Goal: Task Accomplishment & Management: Manage account settings

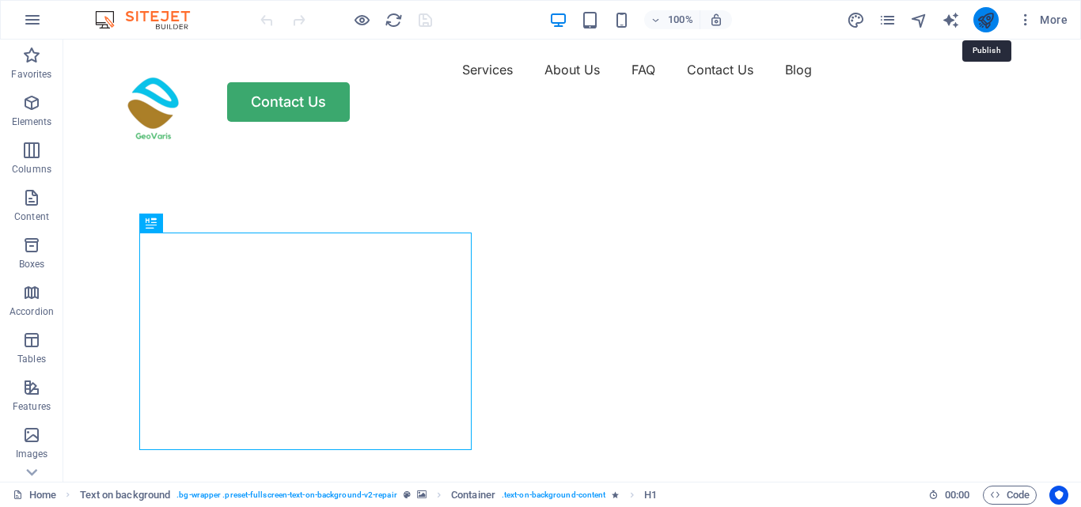
click at [990, 13] on icon "publish" at bounding box center [986, 20] width 18 height 18
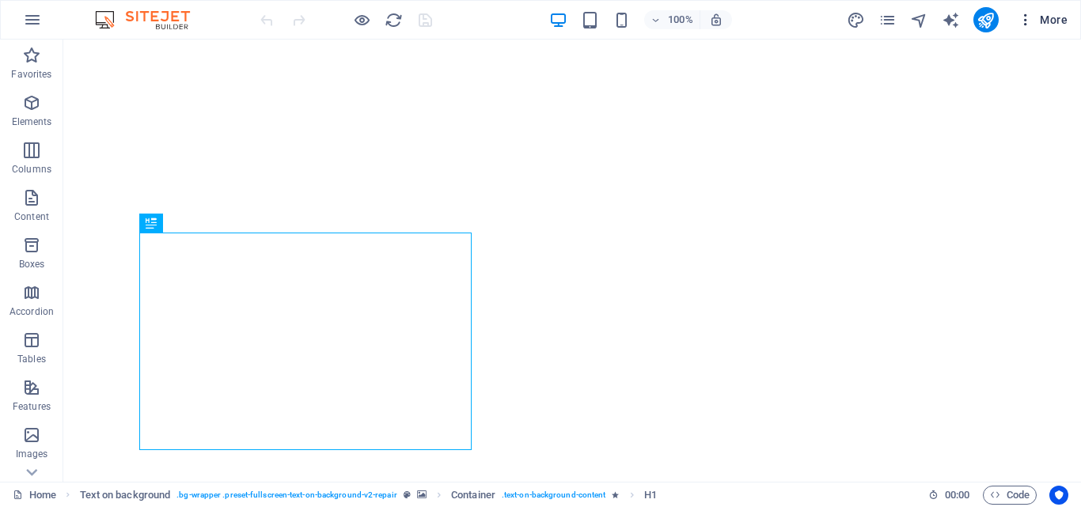
click at [1031, 18] on icon "button" at bounding box center [1026, 20] width 16 height 16
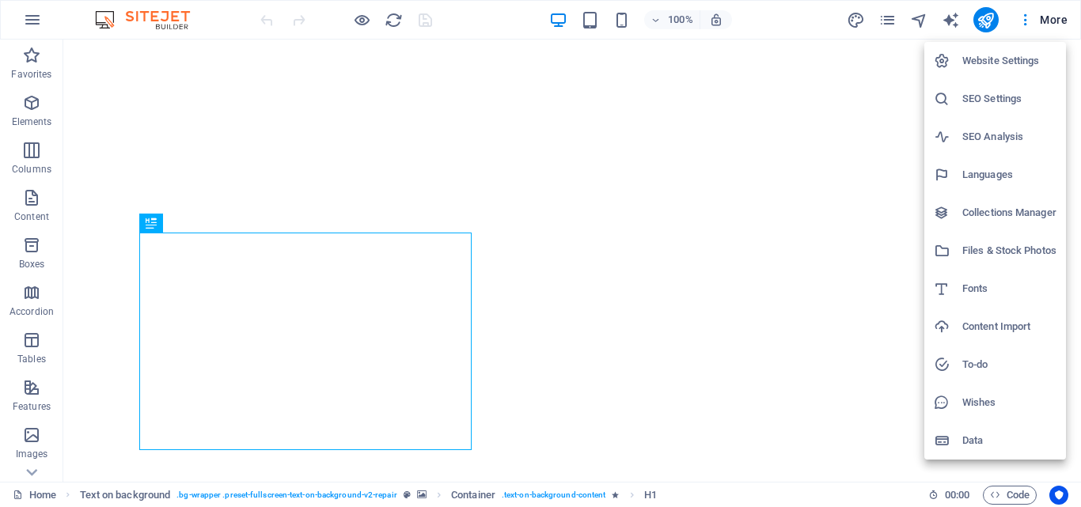
click at [1014, 59] on h6 "Website Settings" at bounding box center [1009, 60] width 94 height 19
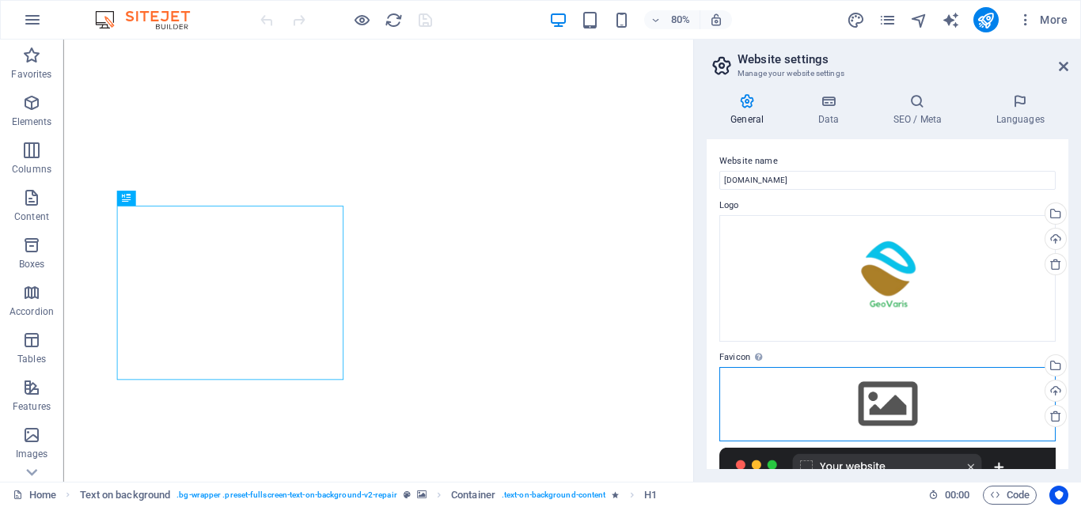
click at [907, 403] on div "Drag files here, click to choose files or select files from Files or our free s…" at bounding box center [887, 404] width 336 height 74
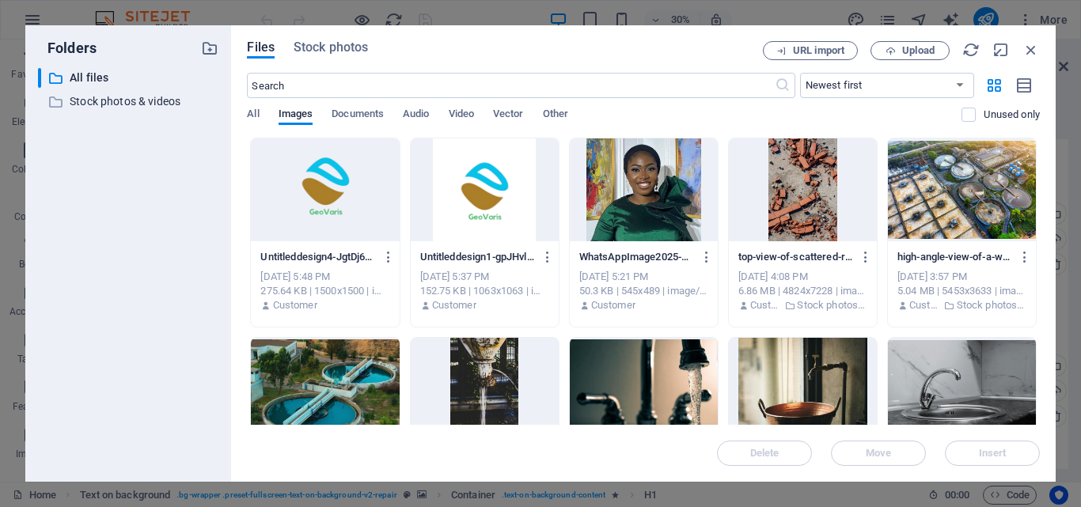
click at [328, 187] on div at bounding box center [325, 190] width 148 height 103
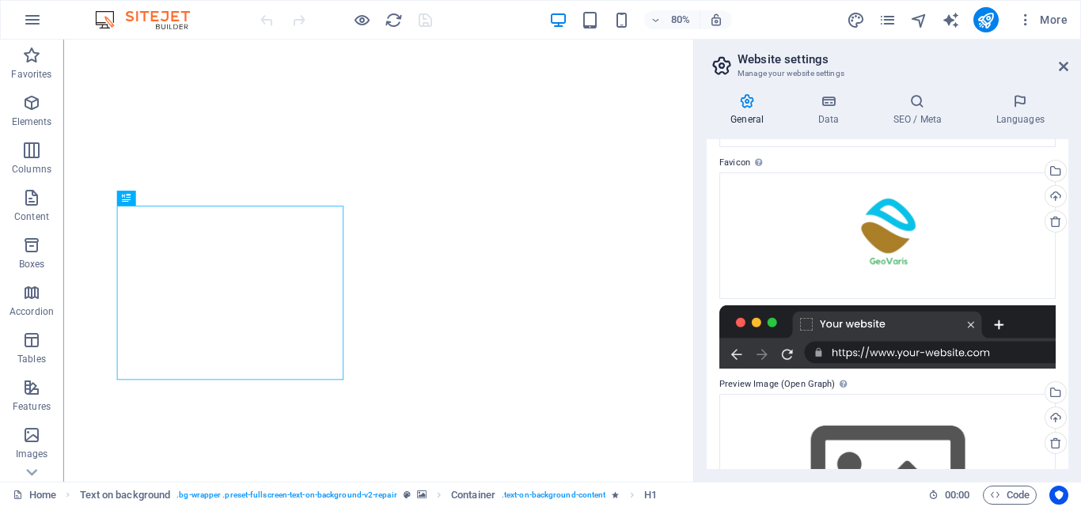
scroll to position [313, 0]
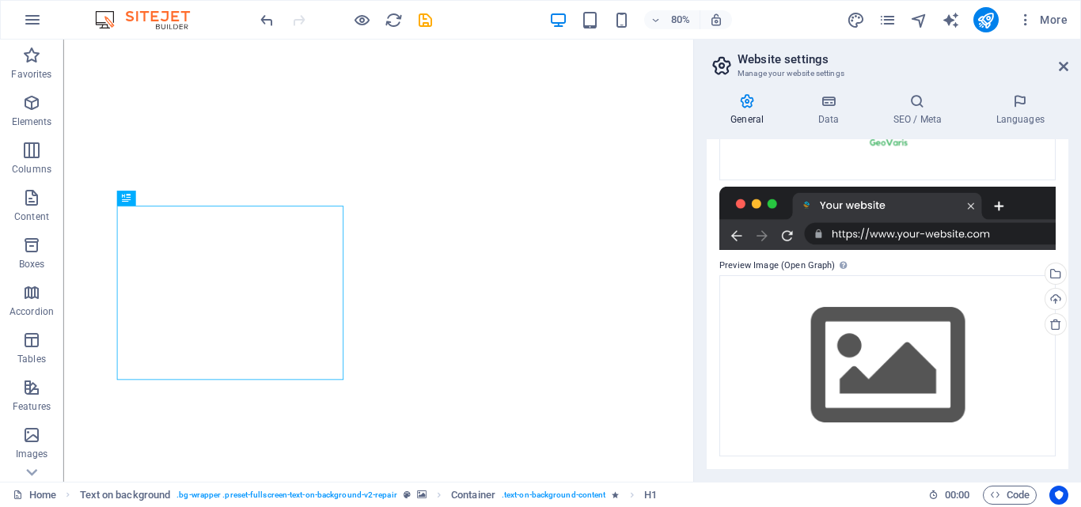
drag, startPoint x: 720, startPoint y: 264, endPoint x: 773, endPoint y: 262, distance: 53.1
click at [773, 262] on label "Preview Image (Open Graph) This image will be shown when the website is shared …" at bounding box center [887, 265] width 336 height 19
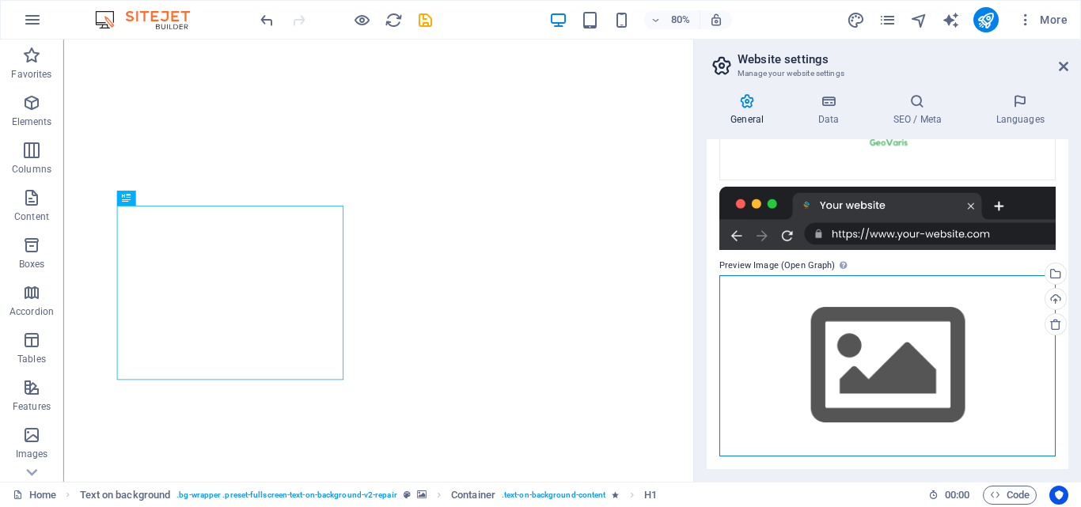
click at [830, 351] on div "Drag files here, click to choose files or select files from Files or our free s…" at bounding box center [887, 365] width 336 height 181
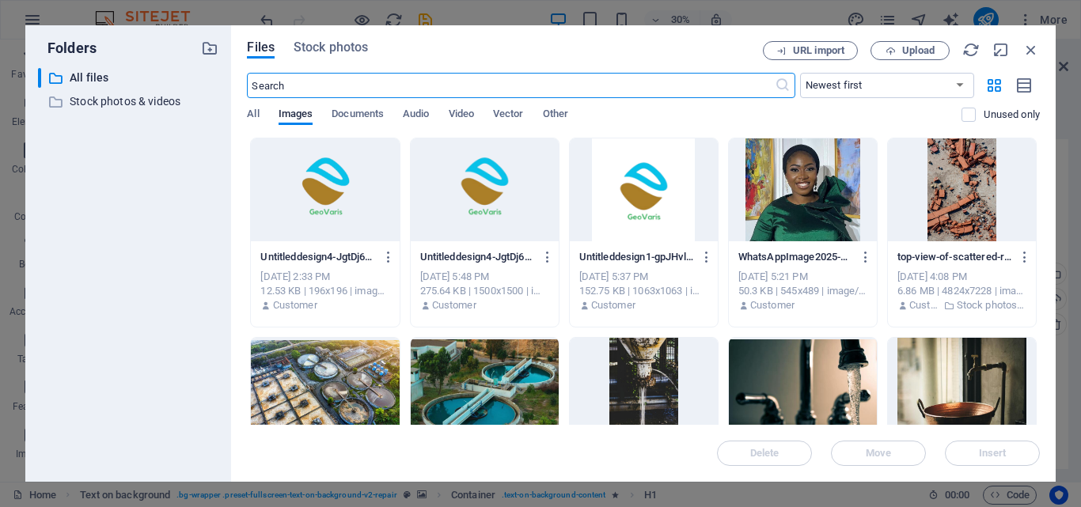
click at [337, 197] on div at bounding box center [325, 190] width 148 height 103
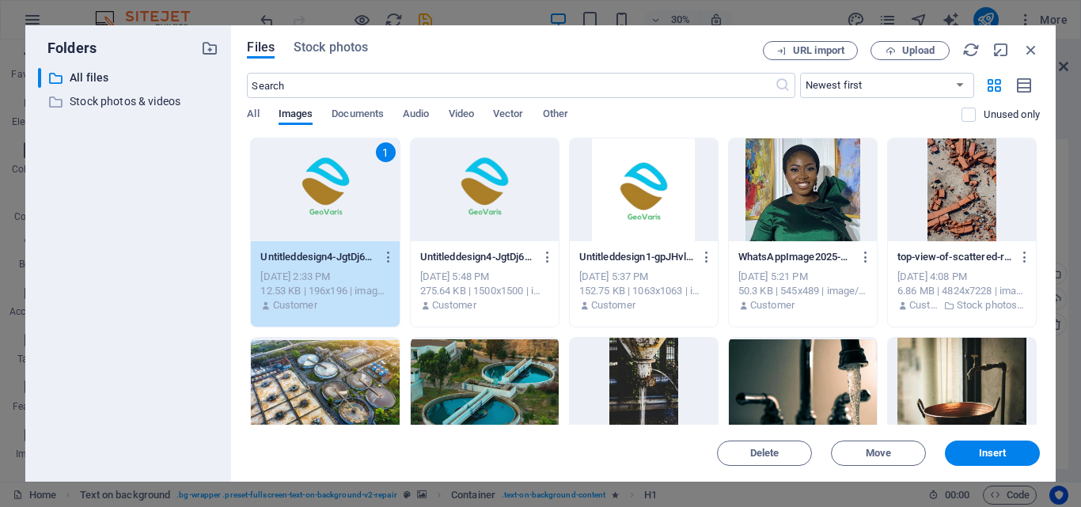
click at [337, 197] on div "1" at bounding box center [325, 190] width 148 height 103
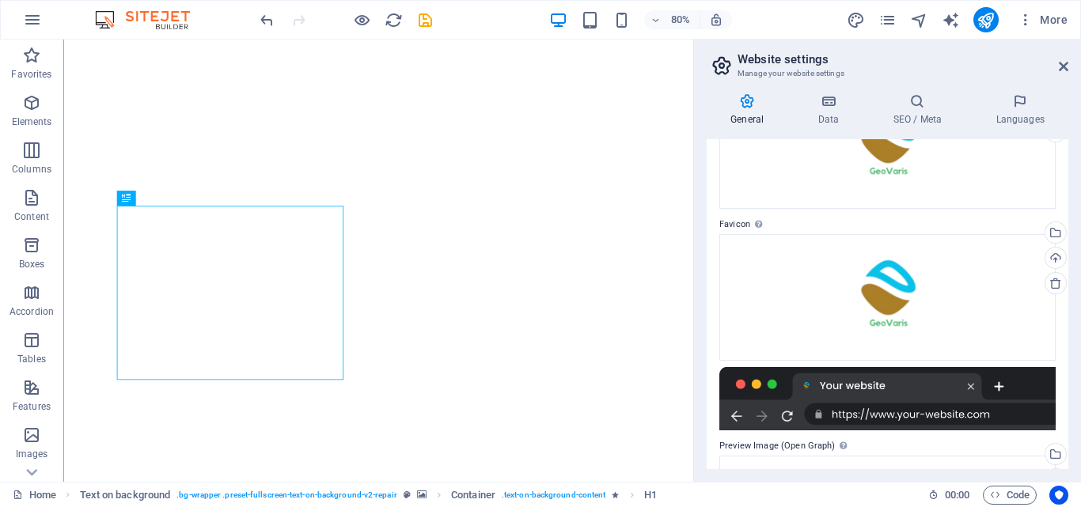
scroll to position [0, 0]
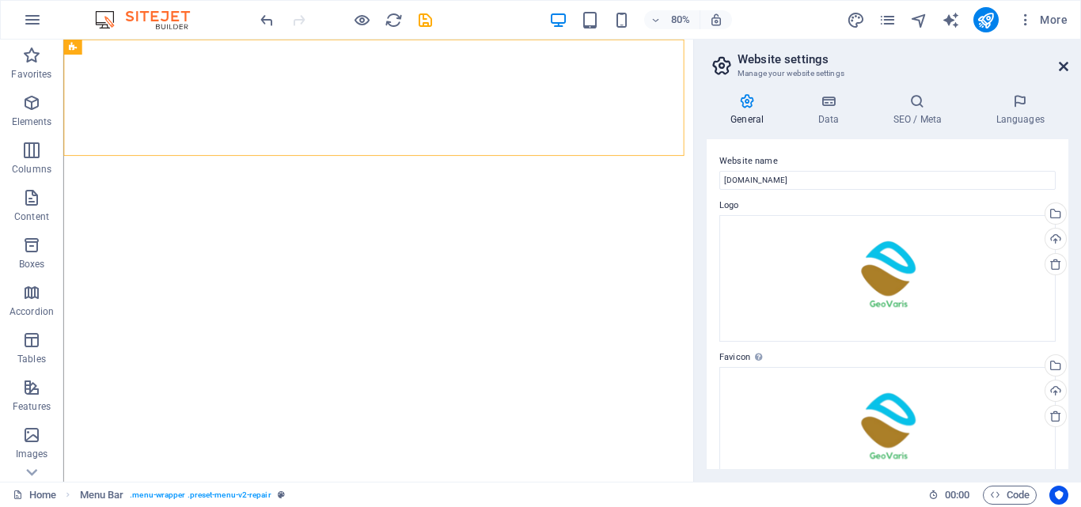
click at [1063, 67] on icon at bounding box center [1063, 66] width 9 height 13
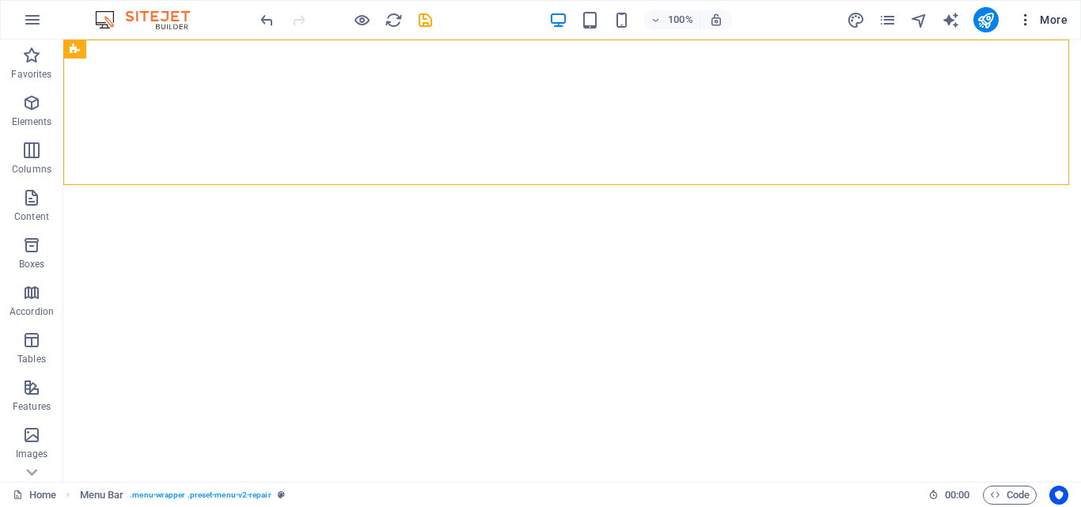
click at [1019, 28] on button "More" at bounding box center [1043, 19] width 63 height 25
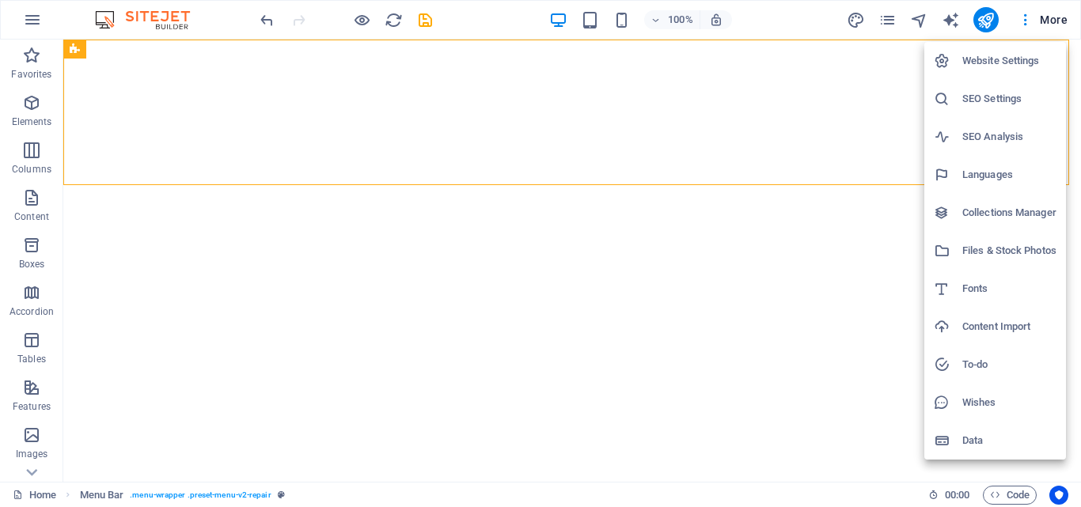
click at [997, 58] on h6 "Website Settings" at bounding box center [1009, 60] width 94 height 19
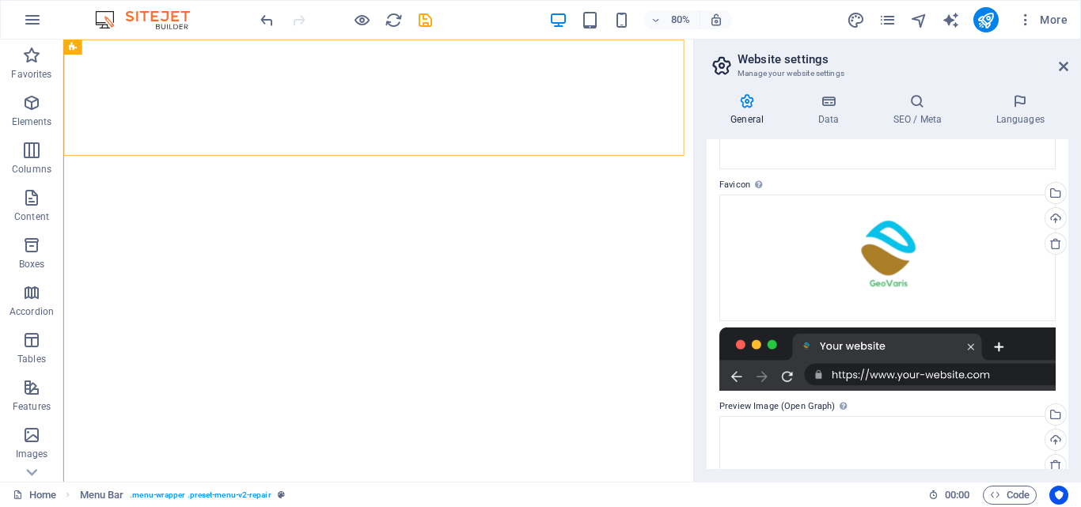
scroll to position [104, 0]
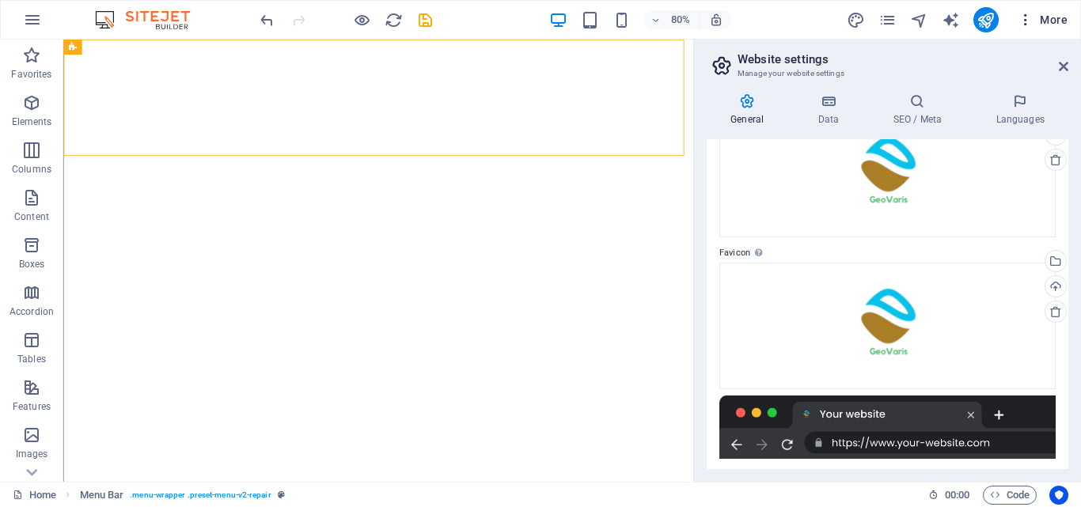
click at [1026, 28] on button "More" at bounding box center [1043, 19] width 63 height 25
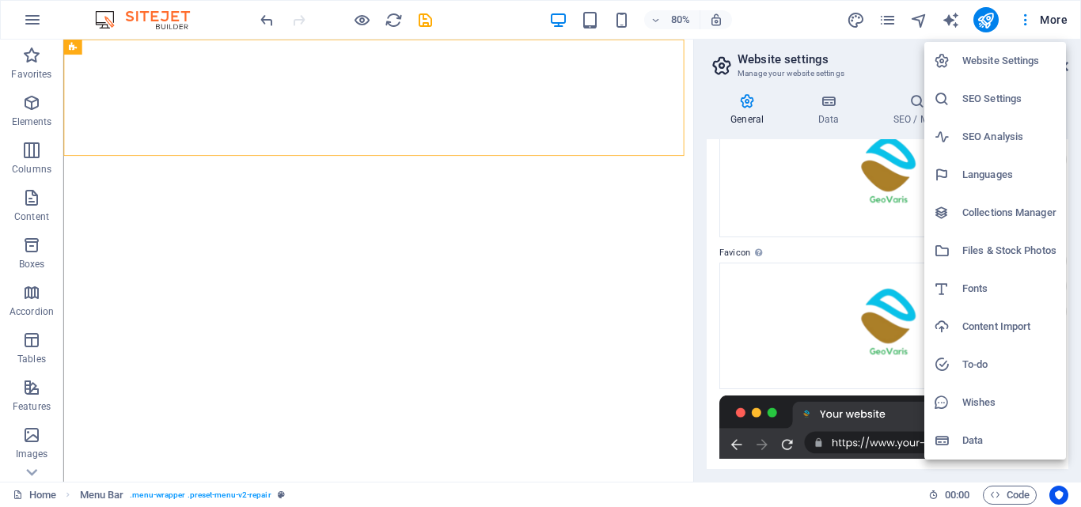
click at [985, 93] on h6 "SEO Settings" at bounding box center [1009, 98] width 94 height 19
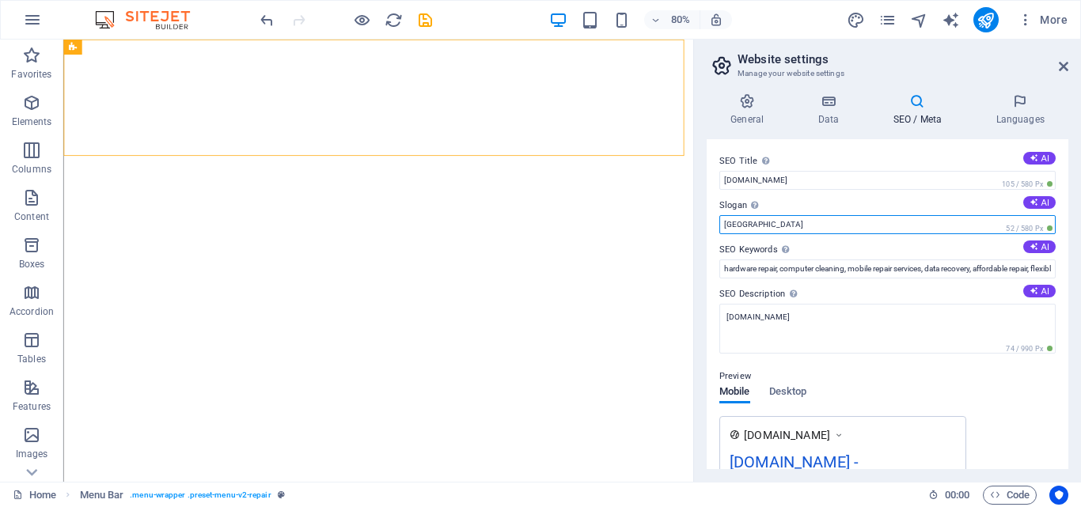
click at [963, 222] on input "[GEOGRAPHIC_DATA]" at bounding box center [887, 224] width 336 height 19
type input "B"
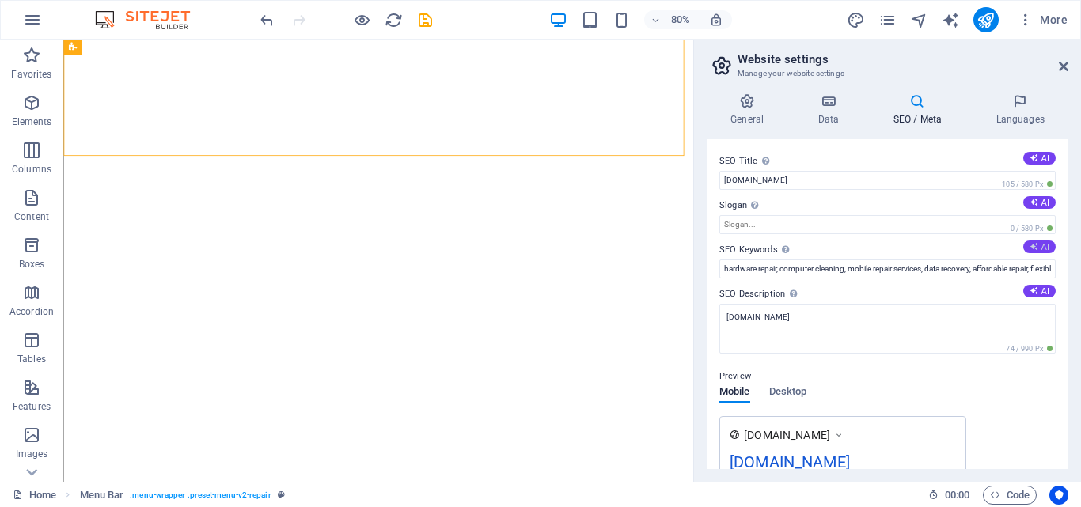
click at [1044, 244] on button "AI" at bounding box center [1039, 247] width 32 height 13
type input "solid foundations, clean water systems, sustainable wastewater solutions, soil …"
click at [1036, 293] on button "AI" at bounding box center [1039, 291] width 32 height 13
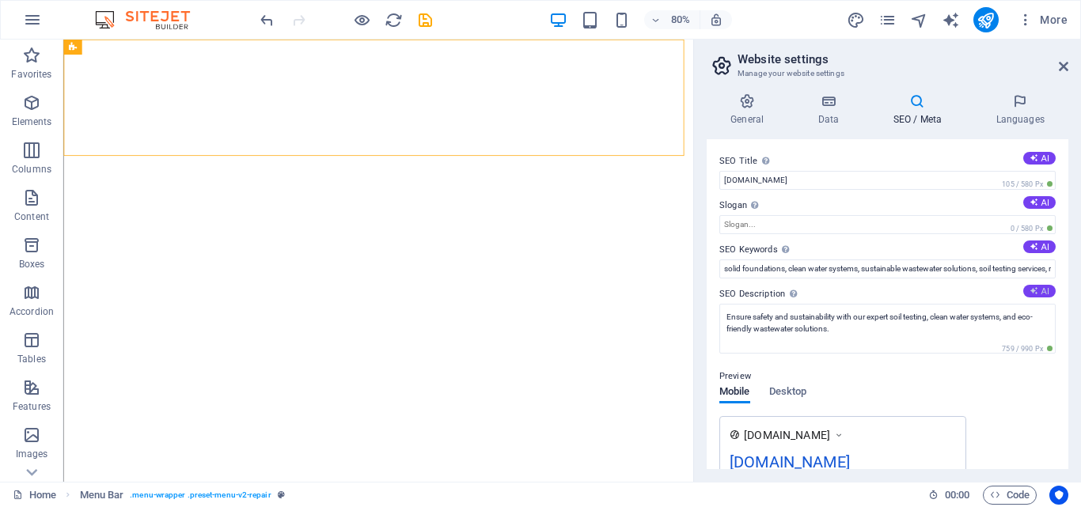
click at [1036, 293] on button "AI" at bounding box center [1039, 291] width 32 height 13
type textarea "Discover safe foundations, clean water solutions, and sustainable wastewater sy…"
click at [1037, 249] on button "AI" at bounding box center [1039, 247] width 32 height 13
type input "solid foundations, clean water systems, sustainable wastewater solutions, soil …"
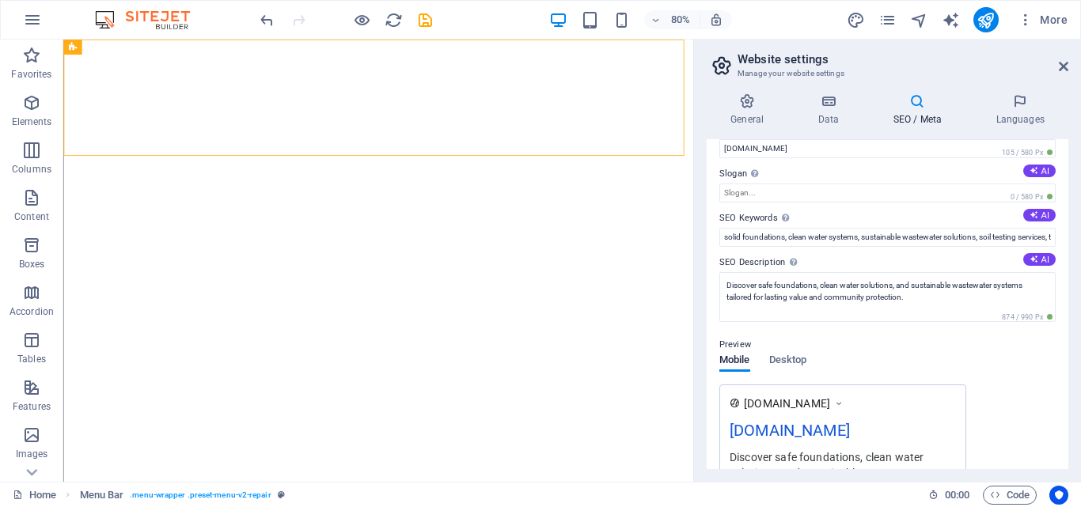
scroll to position [0, 0]
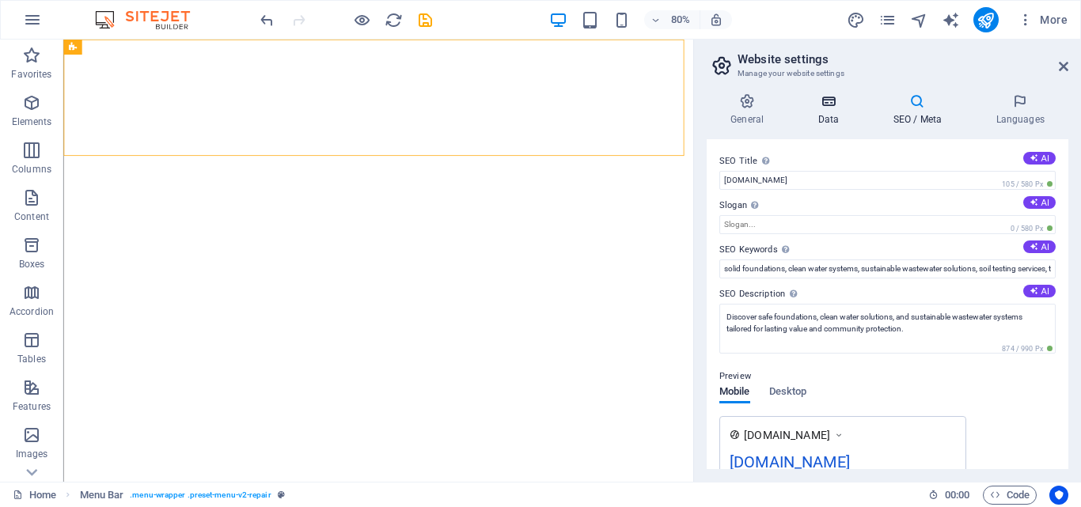
click at [832, 108] on icon at bounding box center [828, 101] width 69 height 16
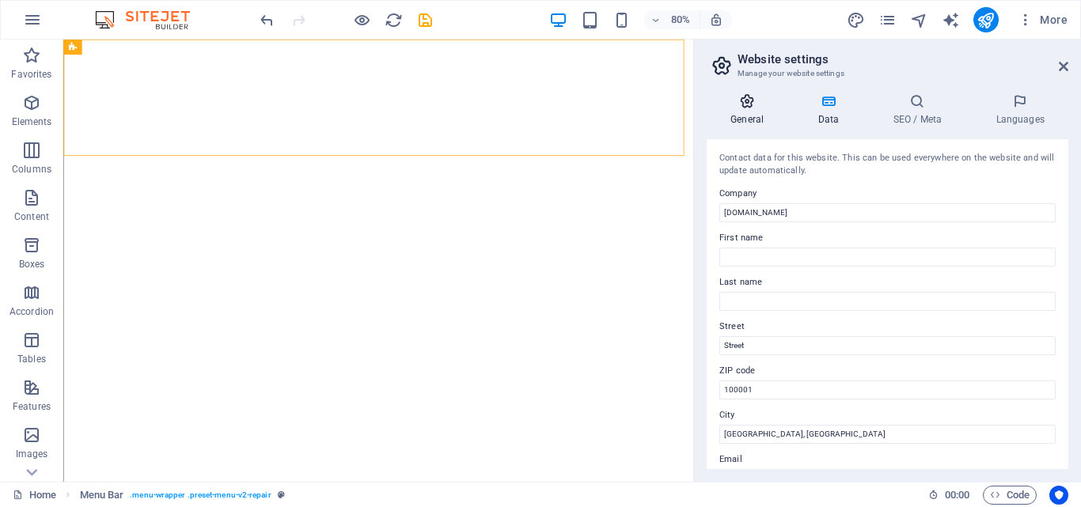
click at [738, 112] on h4 "General" at bounding box center [750, 109] width 87 height 33
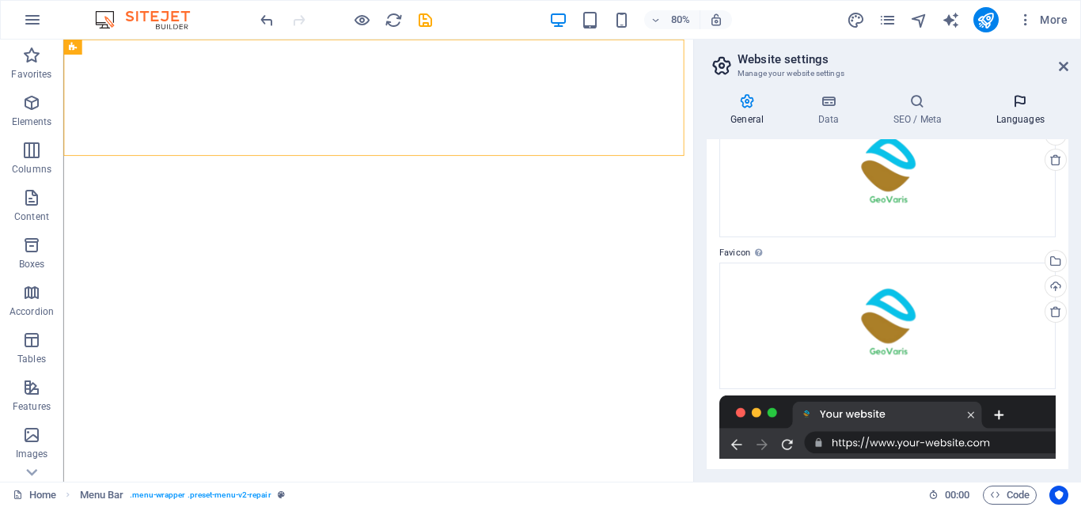
click at [1004, 107] on icon at bounding box center [1020, 101] width 97 height 16
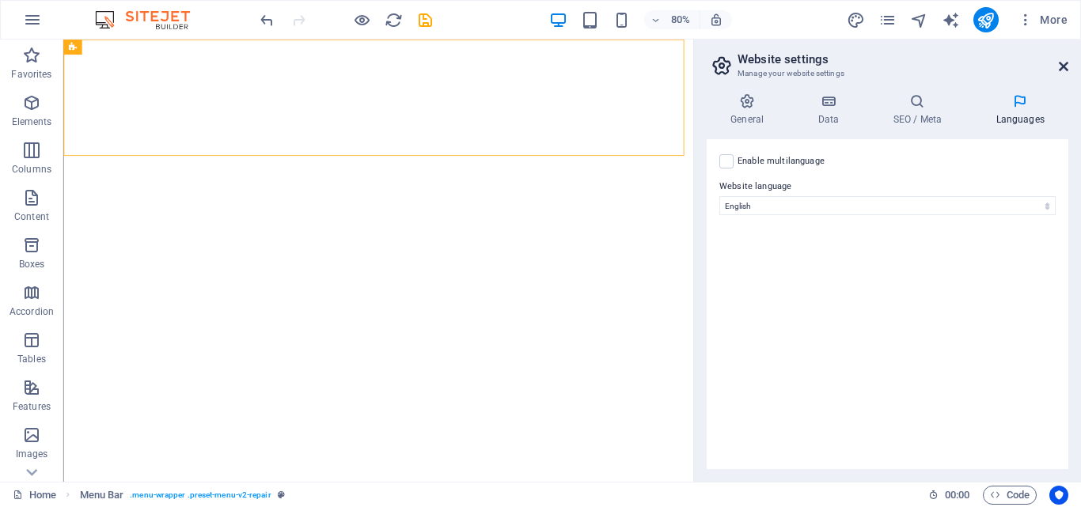
click at [1059, 63] on icon at bounding box center [1063, 66] width 9 height 13
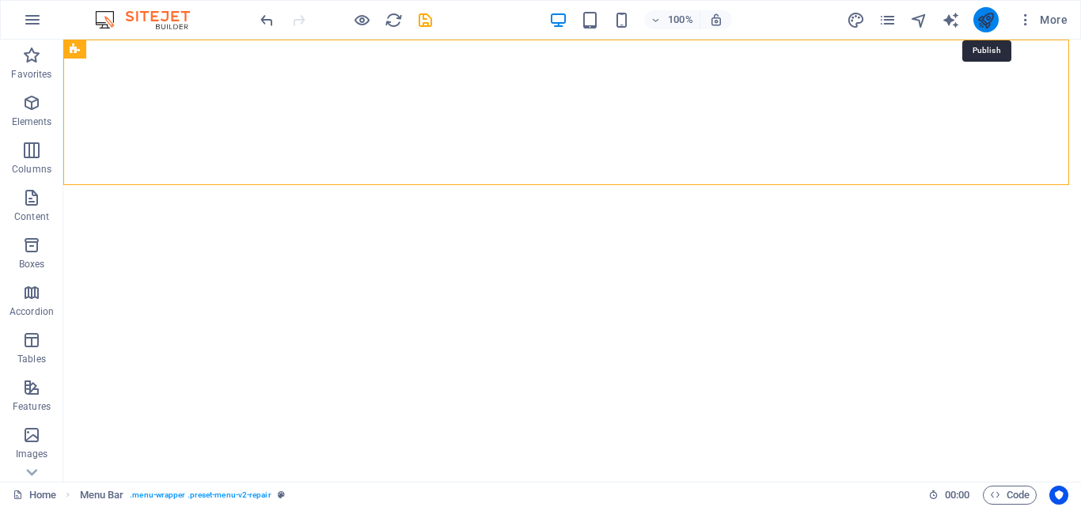
click at [992, 25] on icon "publish" at bounding box center [986, 20] width 18 height 18
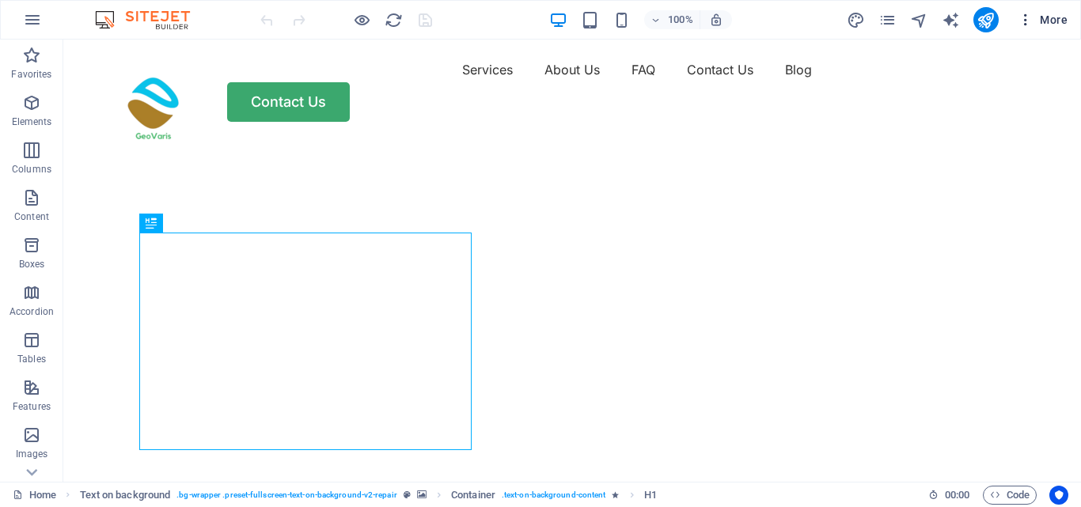
click at [0, 0] on icon "button" at bounding box center [0, 0] width 0 height 0
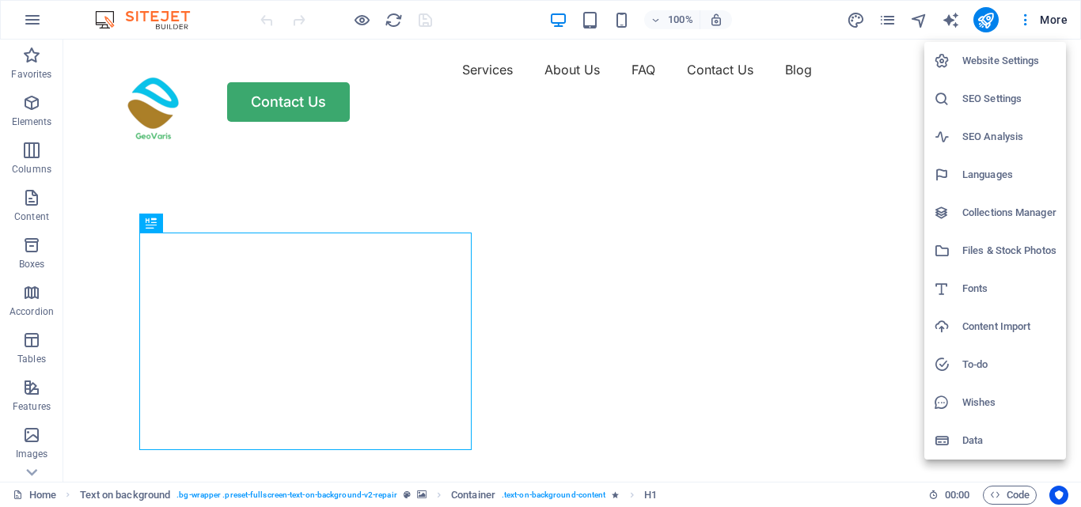
click at [1013, 65] on h6 "Website Settings" at bounding box center [1009, 60] width 94 height 19
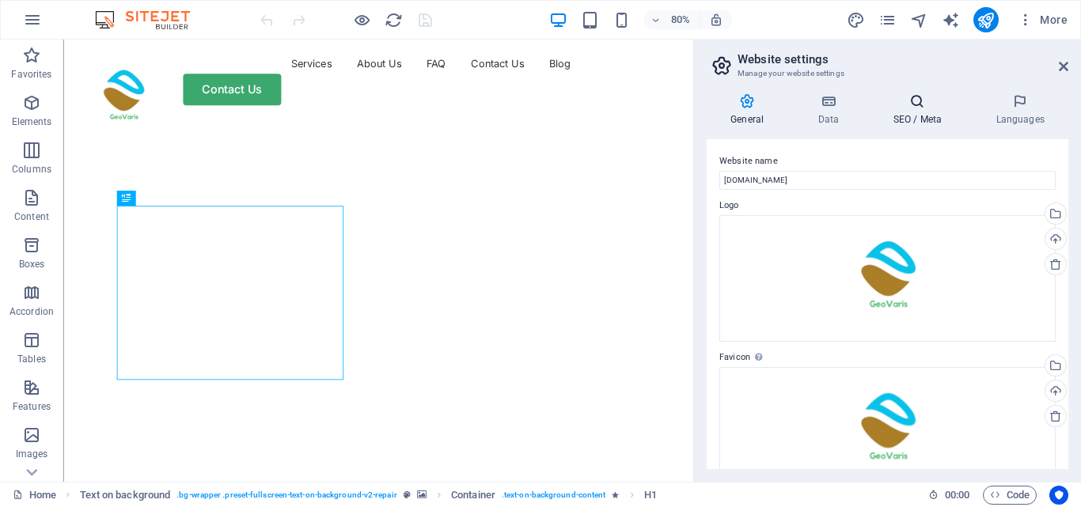
click at [0, 0] on icon at bounding box center [0, 0] width 0 height 0
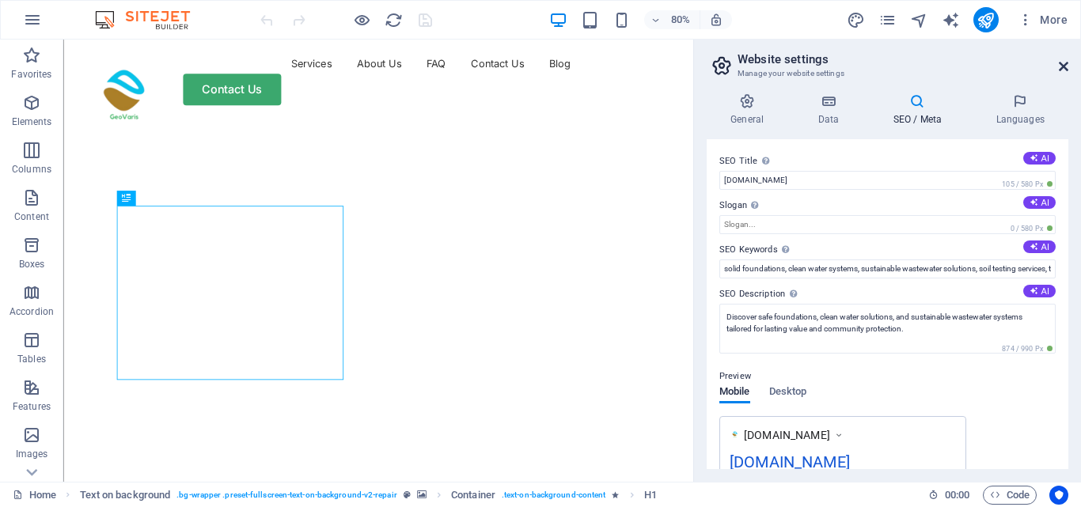
click at [0, 0] on icon at bounding box center [0, 0] width 0 height 0
